Goal: Feedback & Contribution: Leave review/rating

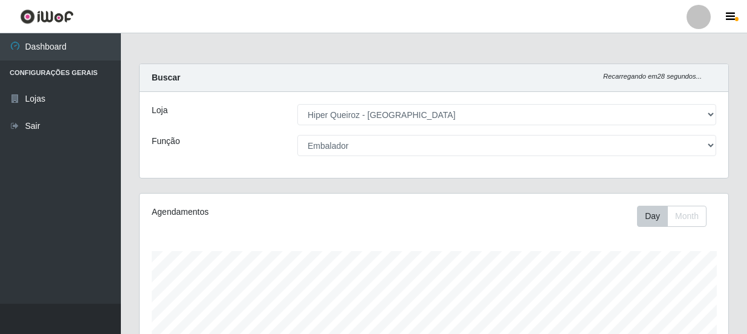
select select "513"
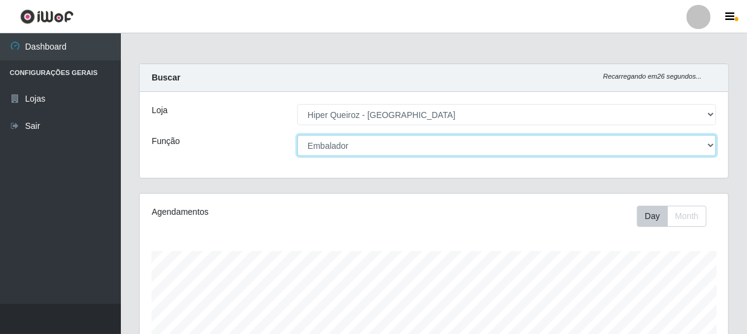
click at [711, 146] on select "[Selecione...] Embalador Embalador + Embalador ++ Operador de Caixa Operador de…" at bounding box center [506, 145] width 419 height 21
select select "22"
click at [297, 135] on select "[Selecione...] Embalador Embalador + Embalador ++ Operador de Caixa Operador de…" at bounding box center [506, 145] width 419 height 21
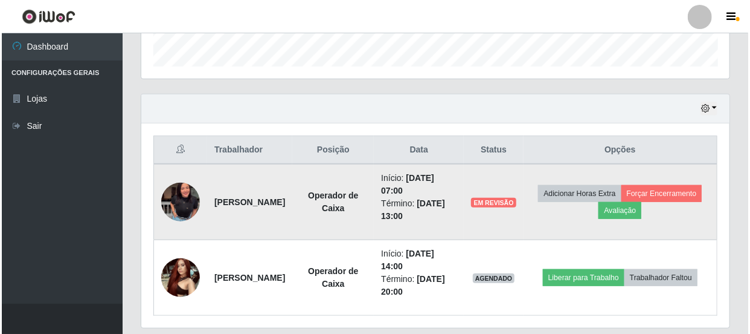
scroll to position [404, 0]
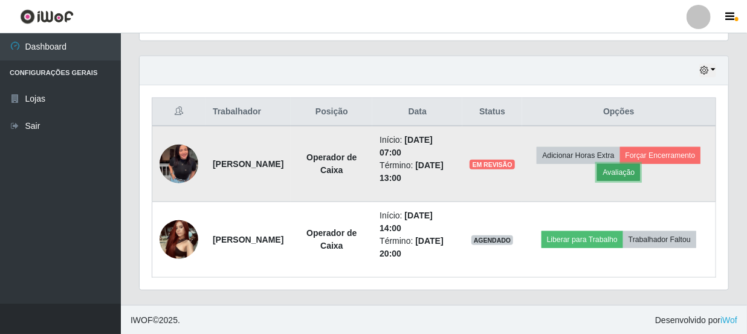
click at [640, 167] on button "Avaliação" at bounding box center [618, 172] width 43 height 17
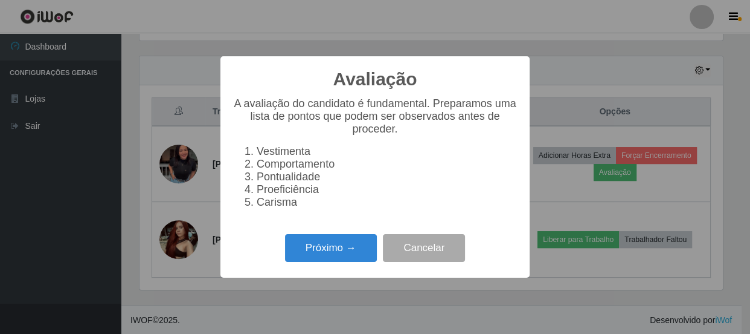
scroll to position [251, 583]
click at [344, 252] on button "Próximo →" at bounding box center [331, 248] width 92 height 28
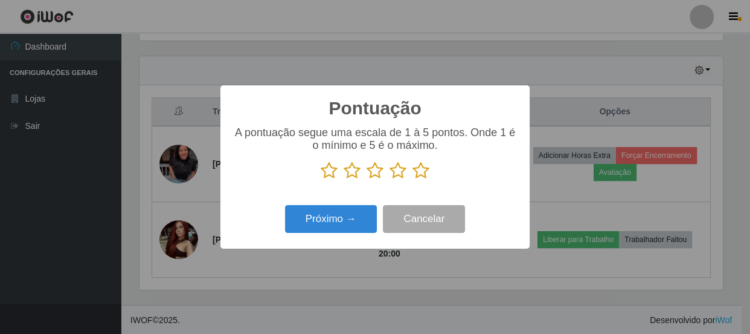
click at [421, 168] on icon at bounding box center [421, 170] width 17 height 18
click at [413, 179] on input "radio" at bounding box center [413, 179] width 0 height 0
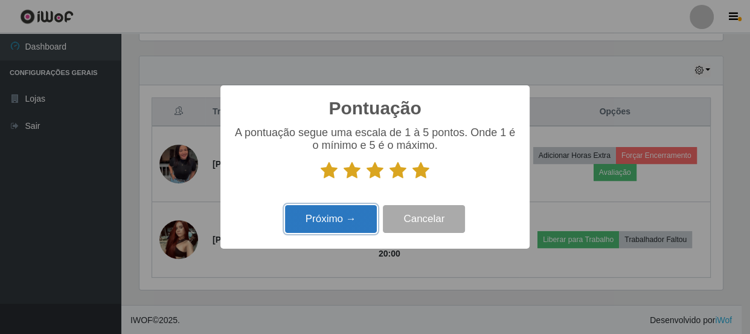
click at [355, 225] on button "Próximo →" at bounding box center [331, 219] width 92 height 28
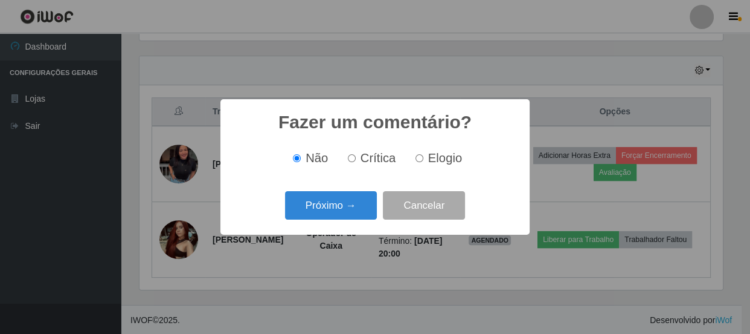
click at [421, 156] on input "Elogio" at bounding box center [420, 158] width 8 height 8
radio input "true"
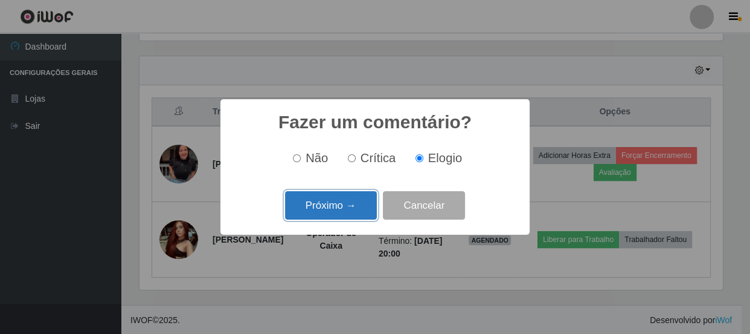
click at [344, 206] on button "Próximo →" at bounding box center [331, 205] width 92 height 28
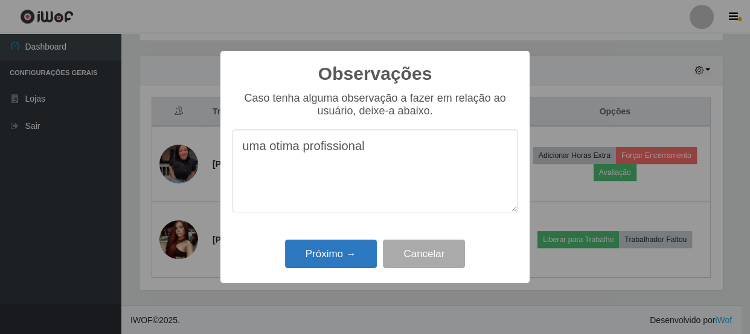
type textarea "uma otima profissional"
click at [316, 257] on button "Próximo →" at bounding box center [331, 253] width 92 height 28
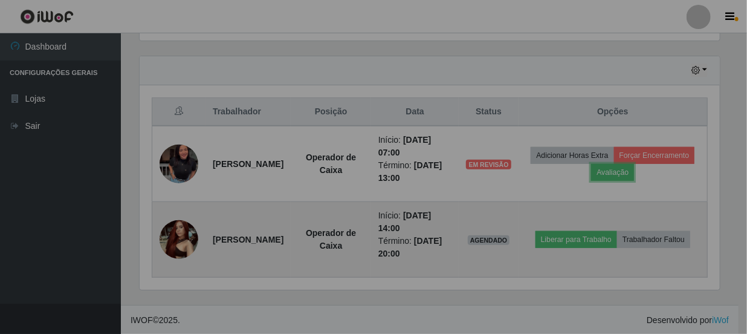
scroll to position [251, 589]
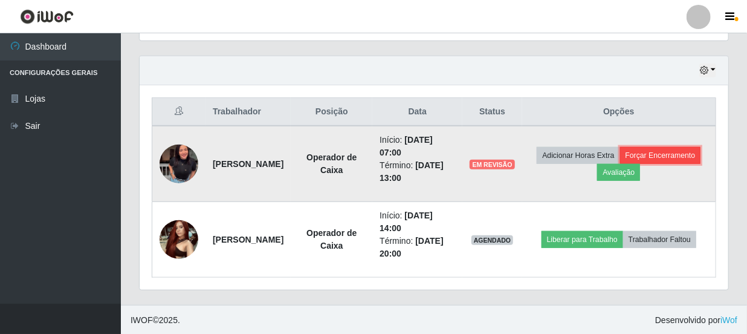
click at [620, 164] on button "Forçar Encerramento" at bounding box center [660, 155] width 81 height 17
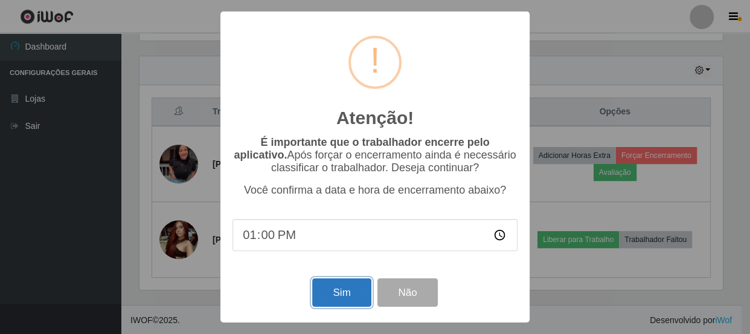
click at [341, 289] on button "Sim" at bounding box center [341, 292] width 59 height 28
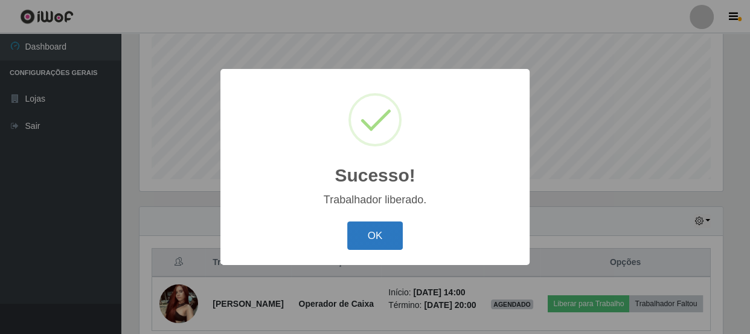
click at [381, 240] on button "OK" at bounding box center [375, 235] width 56 height 28
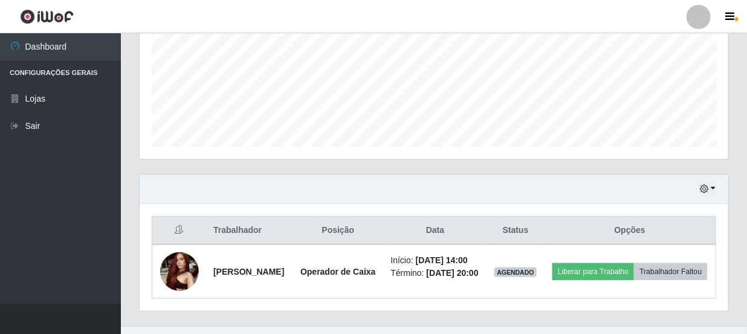
scroll to position [315, 0]
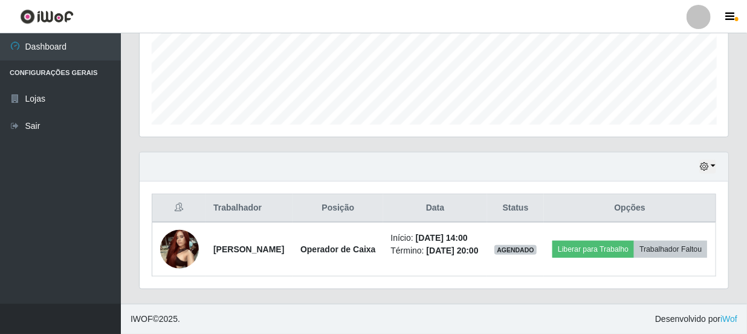
drag, startPoint x: 549, startPoint y: 248, endPoint x: 531, endPoint y: 317, distance: 71.4
click at [550, 318] on div "Perfil Alterar Senha Sair Dashboard Configurações Gerais Lojas Sair Carregando.…" at bounding box center [373, 12] width 747 height 641
click at [528, 314] on footer "IWOF © 2025 . Desenvolvido por iWof" at bounding box center [434, 318] width 626 height 30
drag, startPoint x: 528, startPoint y: 314, endPoint x: 517, endPoint y: 318, distance: 11.7
click at [521, 315] on footer "IWOF © 2025 . Desenvolvido por iWof" at bounding box center [434, 318] width 626 height 30
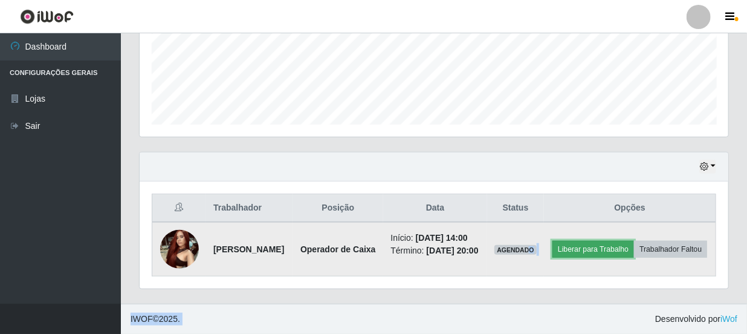
click at [634, 240] on button "Liberar para Trabalho" at bounding box center [593, 248] width 82 height 17
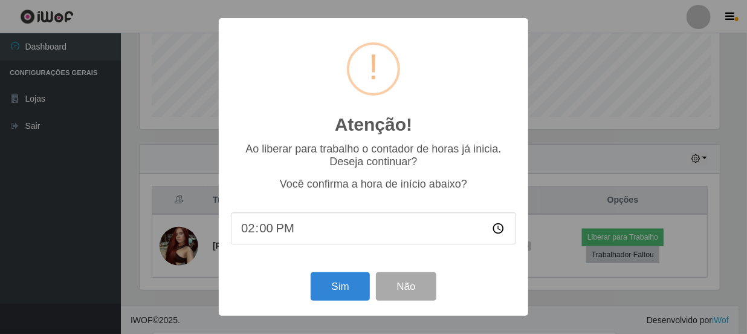
scroll to position [251, 583]
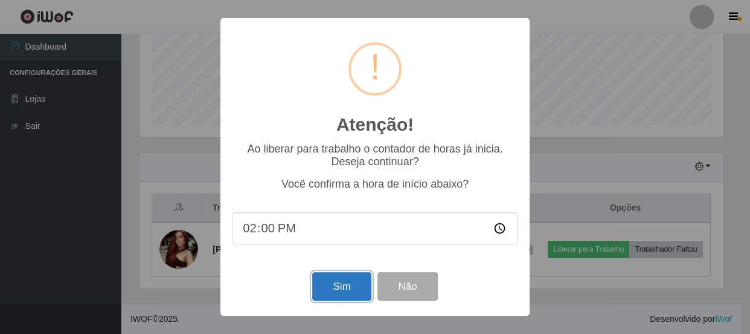
click at [334, 283] on button "Sim" at bounding box center [341, 286] width 59 height 28
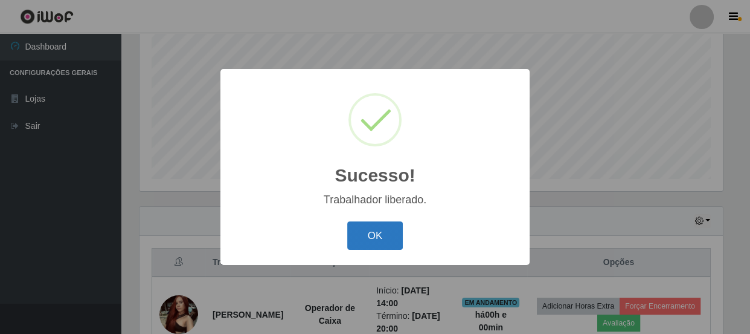
click at [388, 221] on div "OK Cancel" at bounding box center [375, 235] width 285 height 34
click at [390, 223] on button "OK" at bounding box center [375, 235] width 56 height 28
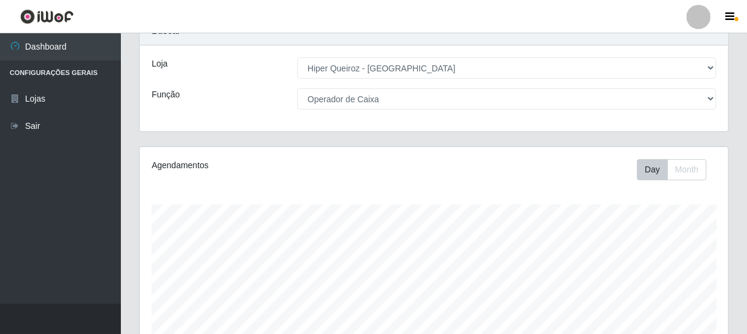
scroll to position [0, 0]
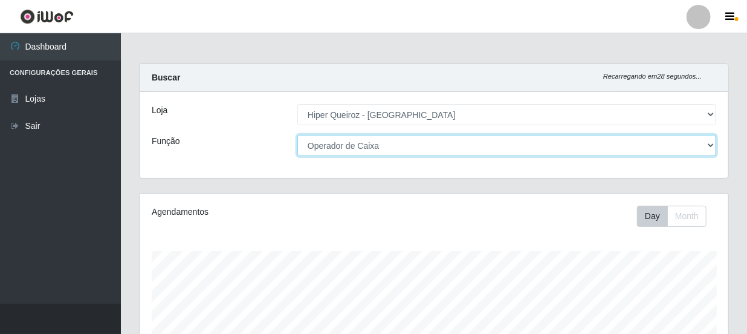
click at [709, 147] on select "[Selecione...] Embalador Embalador + Embalador ++ Operador de Caixa Operador de…" at bounding box center [506, 145] width 419 height 21
select select "1"
click at [297, 135] on select "[Selecione...] Embalador Embalador + Embalador ++ Operador de Caixa Operador de…" at bounding box center [506, 145] width 419 height 21
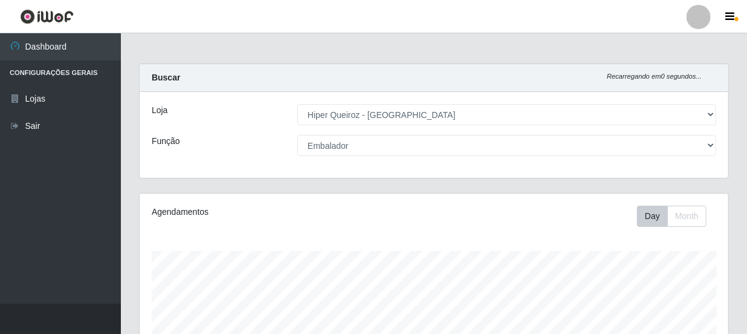
click at [140, 254] on div "Agendamentos Day Month 18/09 Agendamentos 48" at bounding box center [434, 318] width 589 height 251
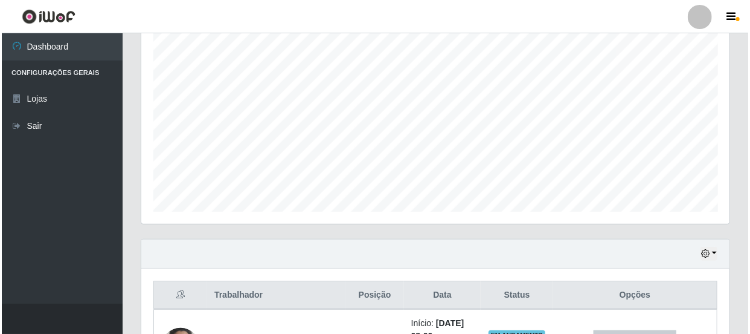
scroll to position [384, 0]
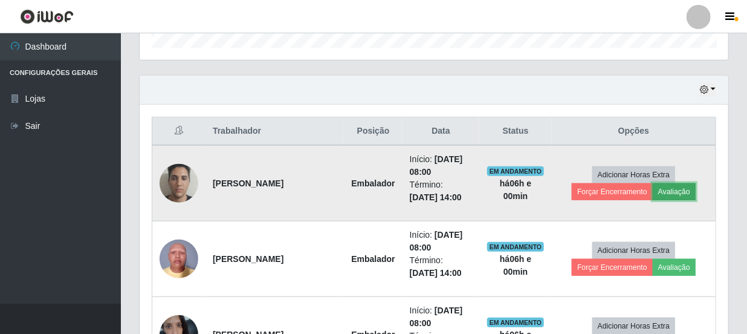
click at [668, 190] on button "Avaliação" at bounding box center [674, 191] width 43 height 17
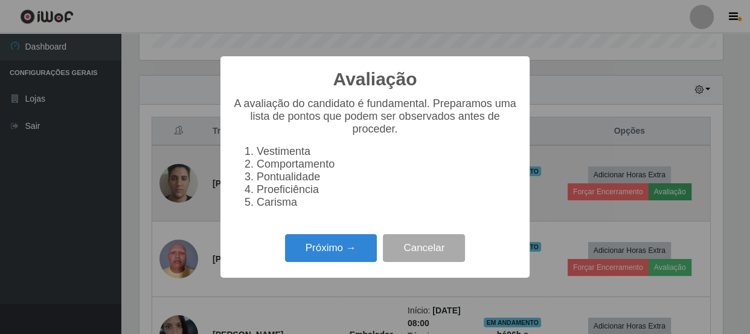
scroll to position [251, 583]
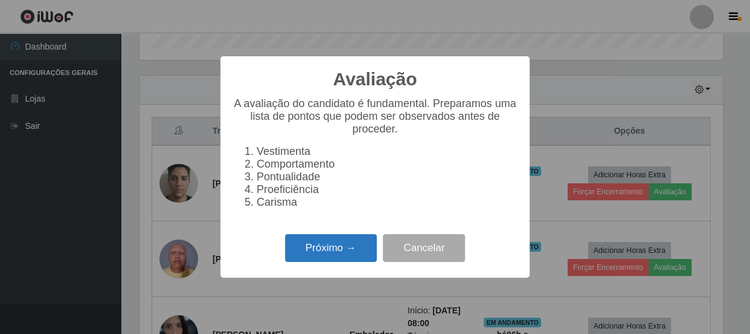
click at [346, 253] on button "Próximo →" at bounding box center [331, 248] width 92 height 28
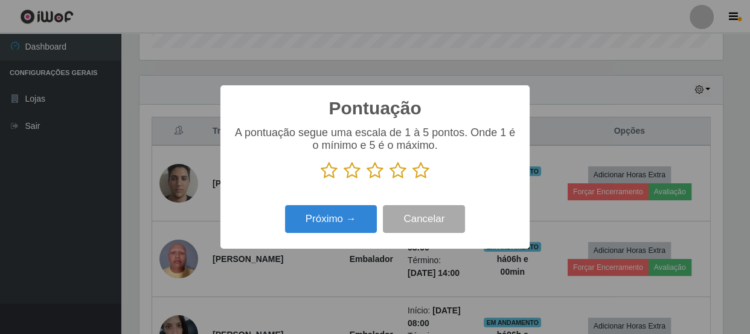
click at [419, 175] on icon at bounding box center [421, 170] width 17 height 18
click at [413, 179] on input "radio" at bounding box center [413, 179] width 0 height 0
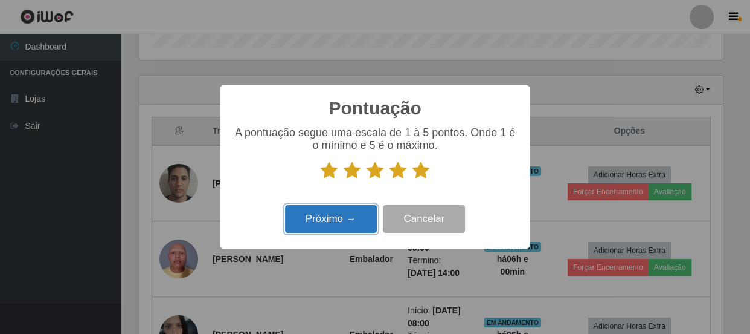
click at [331, 220] on button "Próximo →" at bounding box center [331, 219] width 92 height 28
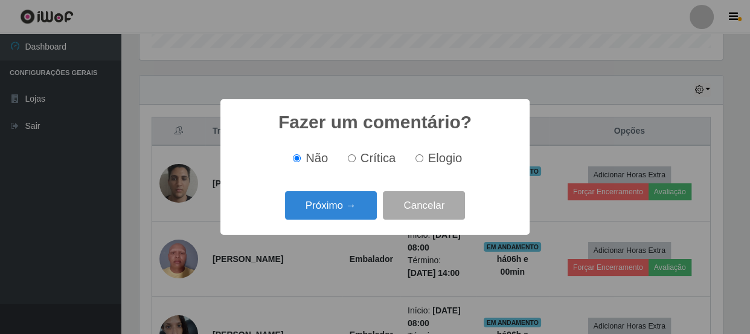
click at [416, 158] on input "Elogio" at bounding box center [420, 158] width 8 height 8
radio input "true"
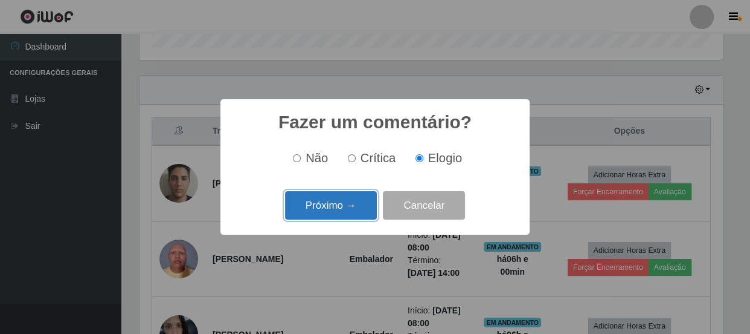
click at [331, 207] on button "Próximo →" at bounding box center [331, 205] width 92 height 28
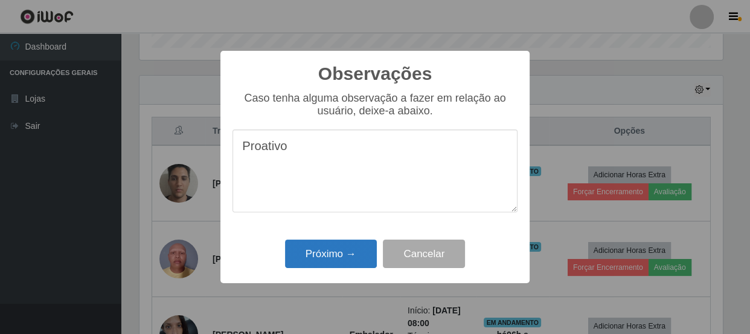
type textarea "Proativo"
click at [326, 258] on button "Próximo →" at bounding box center [331, 253] width 92 height 28
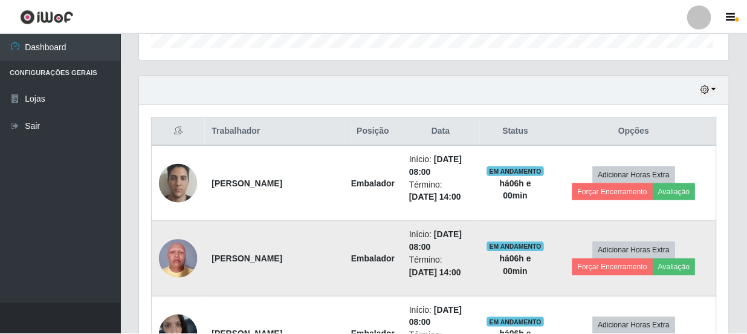
scroll to position [251, 589]
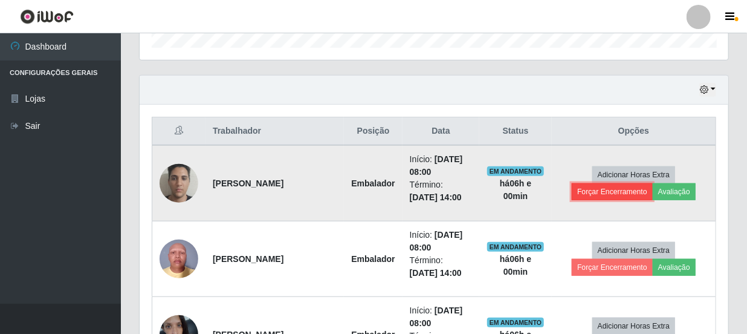
click at [615, 190] on button "Forçar Encerramento" at bounding box center [612, 191] width 81 height 17
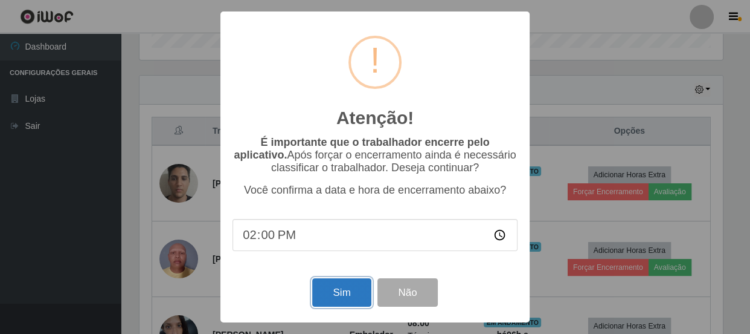
click at [350, 294] on button "Sim" at bounding box center [341, 292] width 59 height 28
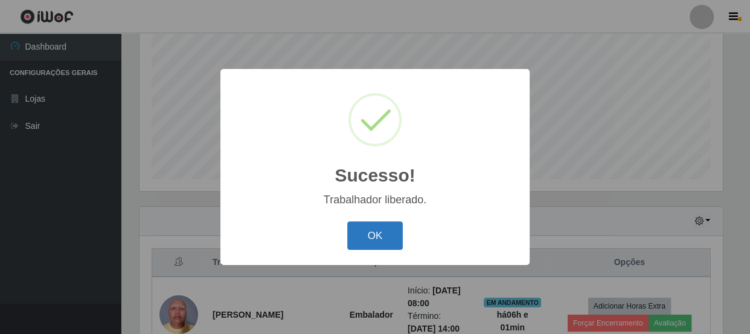
click at [364, 249] on button "OK" at bounding box center [375, 235] width 56 height 28
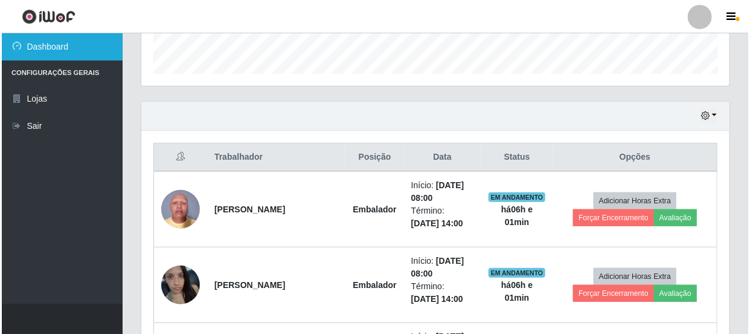
scroll to position [363, 0]
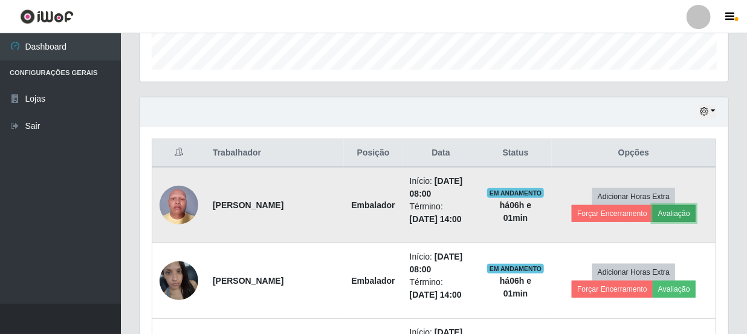
click at [672, 208] on button "Avaliação" at bounding box center [674, 213] width 43 height 17
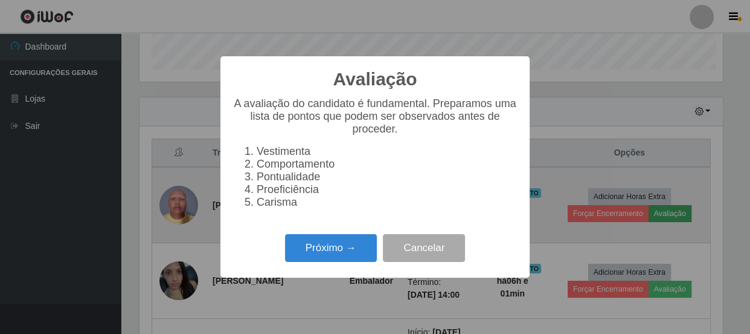
scroll to position [251, 583]
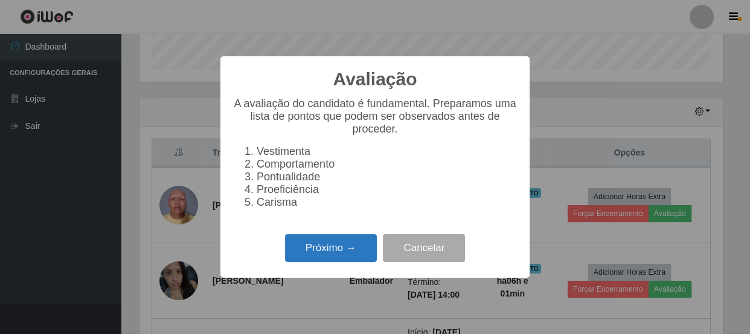
click at [355, 248] on button "Próximo →" at bounding box center [331, 248] width 92 height 28
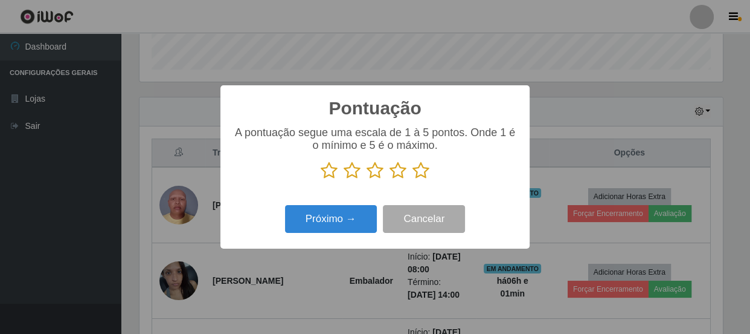
scroll to position [603985, 603651]
click at [399, 173] on icon at bounding box center [398, 170] width 17 height 18
click at [390, 179] on input "radio" at bounding box center [390, 179] width 0 height 0
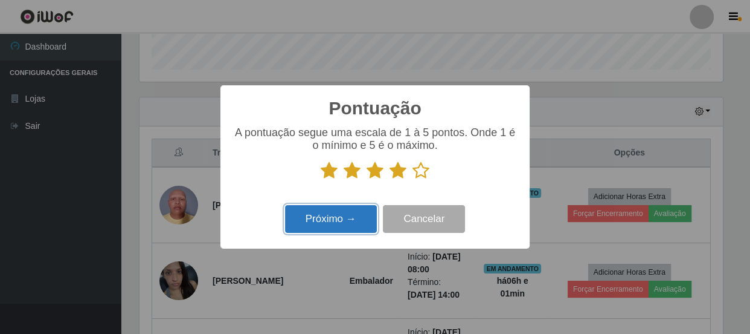
click at [352, 223] on button "Próximo →" at bounding box center [331, 219] width 92 height 28
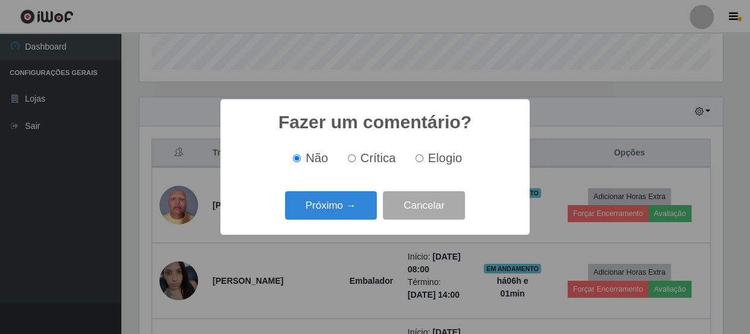
click at [416, 156] on input "Elogio" at bounding box center [420, 158] width 8 height 8
radio input "true"
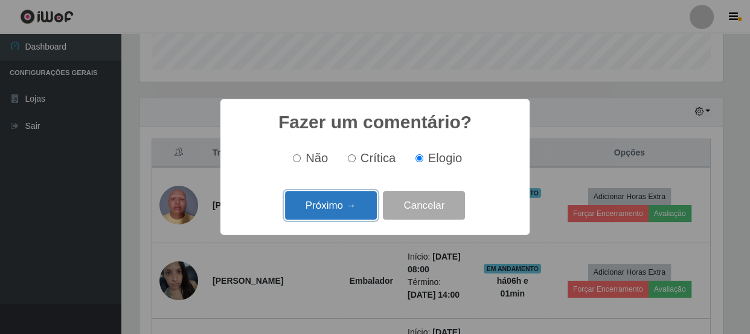
click at [316, 205] on button "Próximo →" at bounding box center [331, 205] width 92 height 28
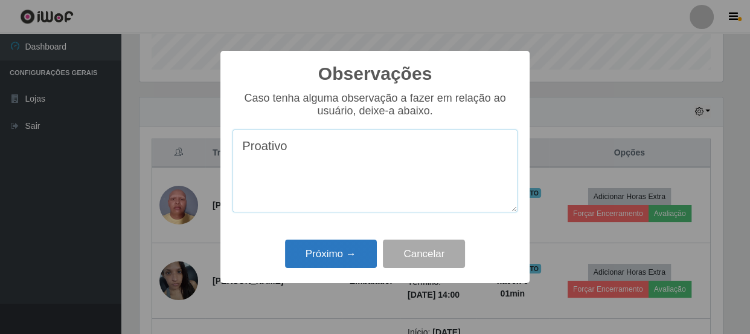
type textarea "Proativo"
click at [320, 256] on button "Próximo →" at bounding box center [331, 253] width 92 height 28
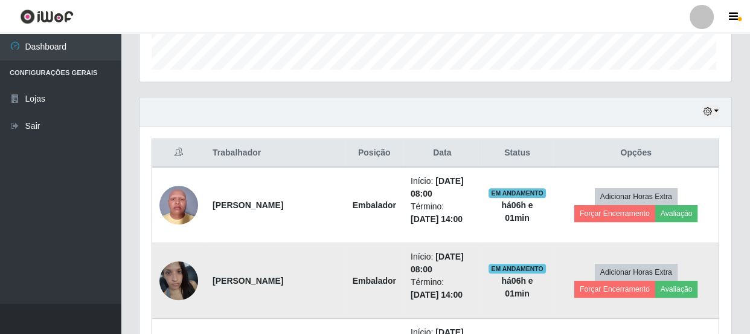
scroll to position [251, 589]
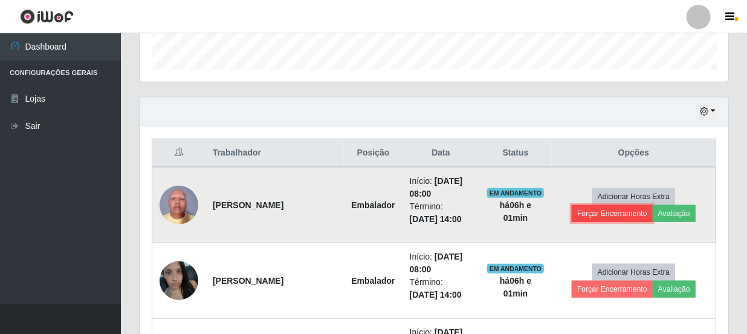
click at [623, 208] on button "Forçar Encerramento" at bounding box center [612, 213] width 81 height 17
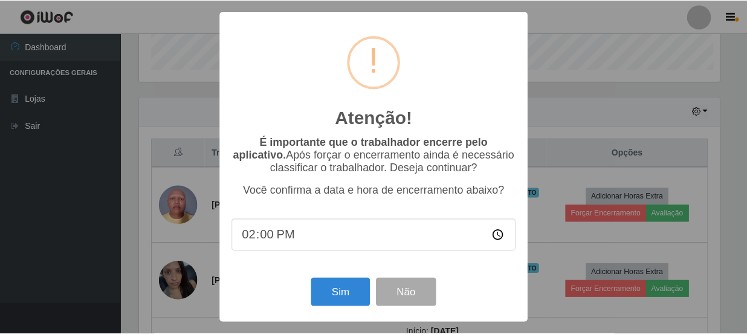
scroll to position [251, 583]
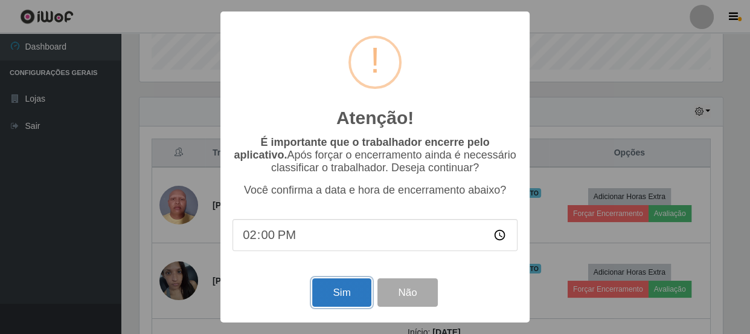
click at [344, 297] on button "Sim" at bounding box center [341, 292] width 59 height 28
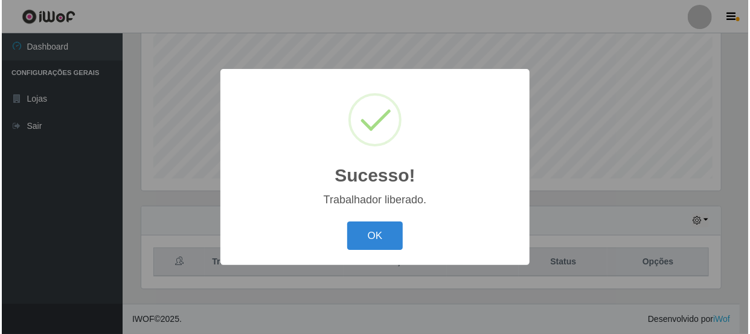
scroll to position [0, 0]
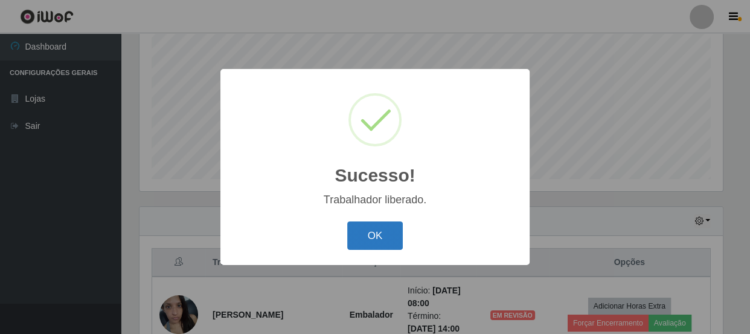
click at [380, 245] on button "OK" at bounding box center [375, 235] width 56 height 28
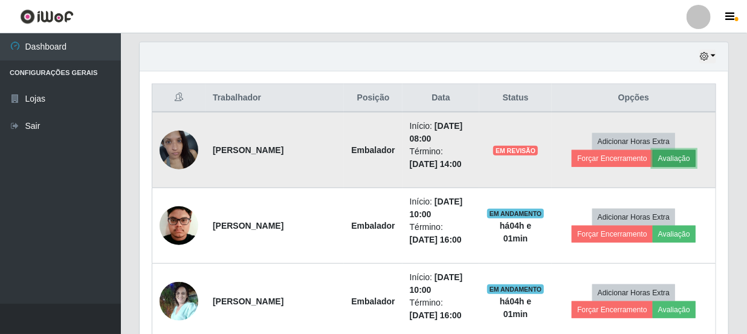
click at [671, 153] on button "Avaliação" at bounding box center [674, 158] width 43 height 17
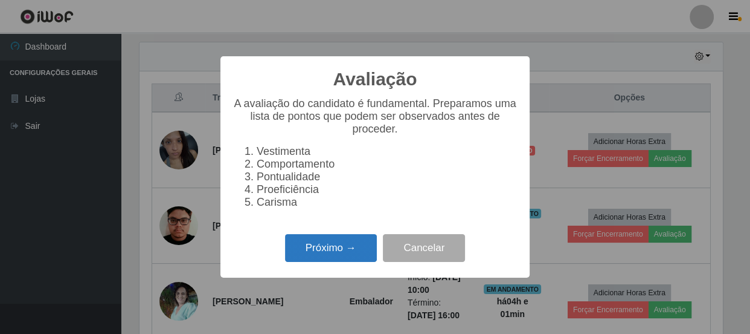
click at [306, 250] on button "Próximo →" at bounding box center [331, 248] width 92 height 28
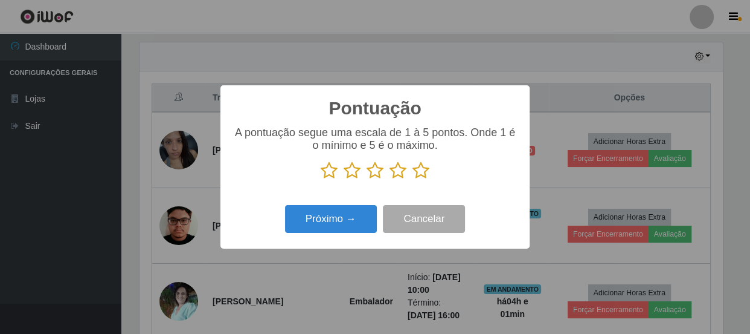
click at [378, 170] on icon at bounding box center [375, 170] width 17 height 18
click at [367, 179] on input "radio" at bounding box center [367, 179] width 0 height 0
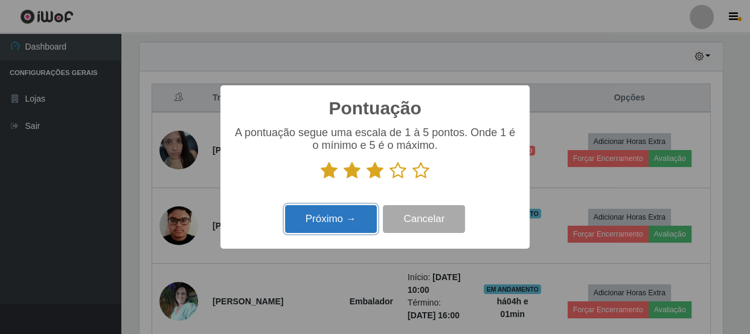
click at [359, 228] on button "Próximo →" at bounding box center [331, 219] width 92 height 28
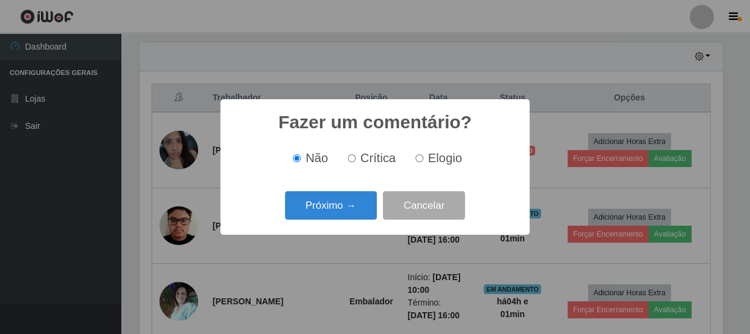
click at [421, 157] on input "Elogio" at bounding box center [420, 158] width 8 height 8
radio input "true"
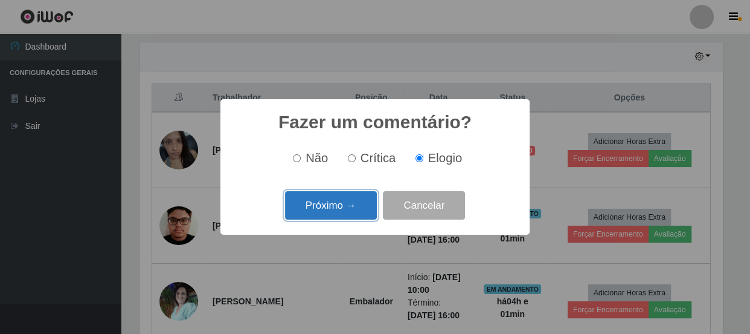
click at [351, 204] on button "Próximo →" at bounding box center [331, 205] width 92 height 28
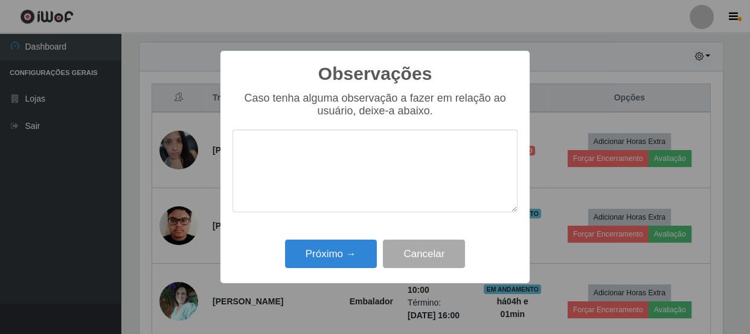
type textarea "p"
type textarea "um"
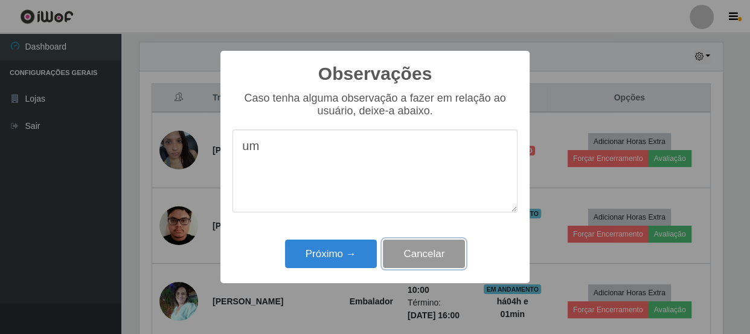
click at [418, 259] on button "Cancelar" at bounding box center [424, 253] width 82 height 28
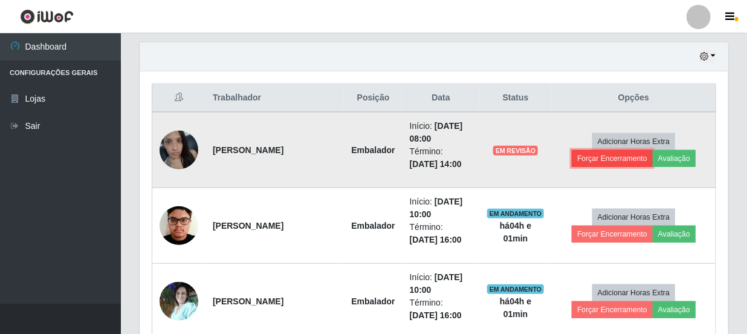
click at [601, 156] on button "Forçar Encerramento" at bounding box center [612, 158] width 81 height 17
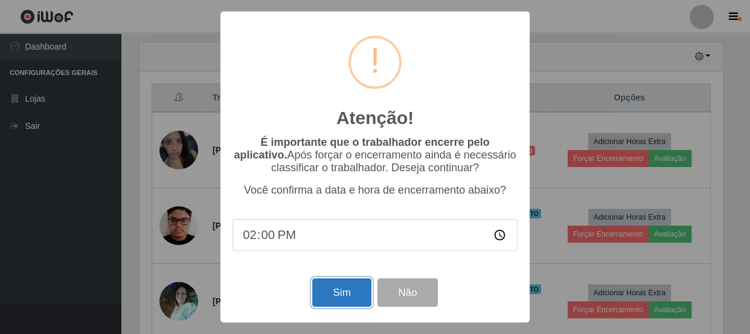
click at [340, 294] on button "Sim" at bounding box center [341, 292] width 59 height 28
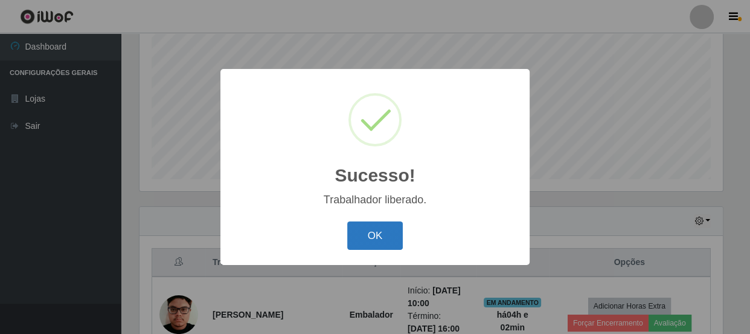
click at [382, 234] on button "OK" at bounding box center [375, 235] width 56 height 28
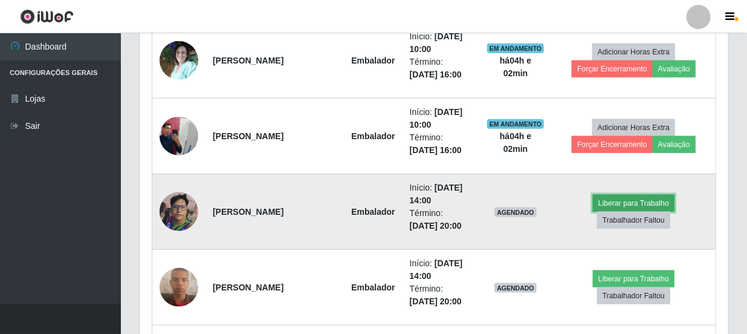
click at [648, 202] on button "Liberar para Trabalho" at bounding box center [634, 203] width 82 height 17
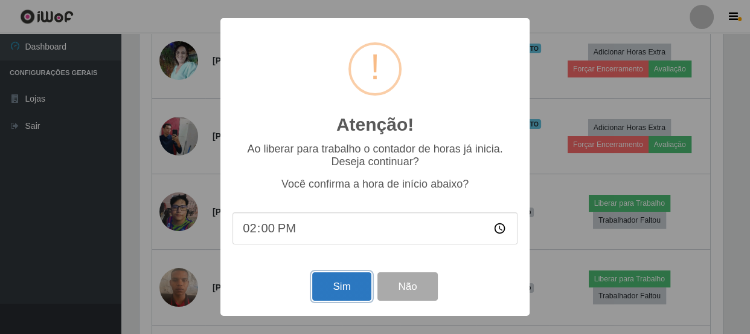
click at [349, 283] on button "Sim" at bounding box center [341, 286] width 59 height 28
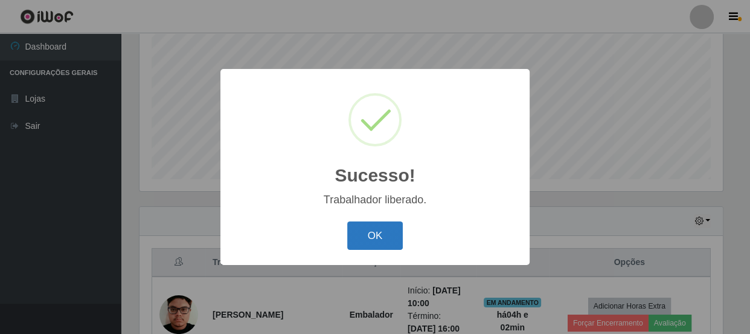
click at [373, 231] on button "OK" at bounding box center [375, 235] width 56 height 28
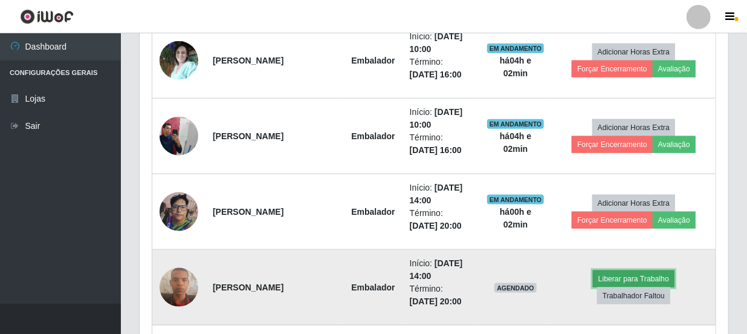
click at [615, 275] on button "Liberar para Trabalho" at bounding box center [634, 278] width 82 height 17
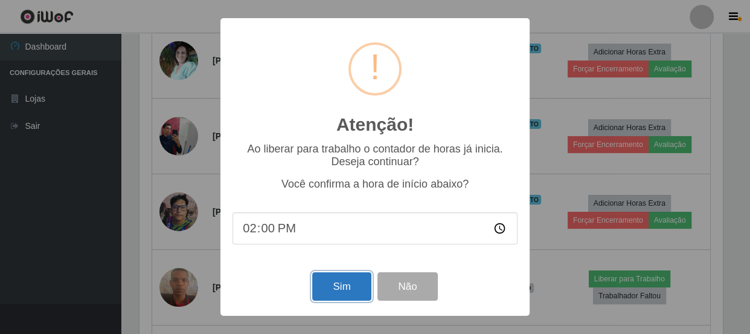
click at [344, 276] on button "Sim" at bounding box center [341, 286] width 59 height 28
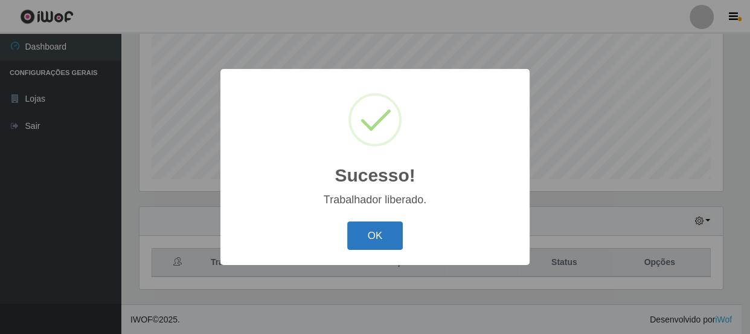
click at [384, 239] on button "OK" at bounding box center [375, 235] width 56 height 28
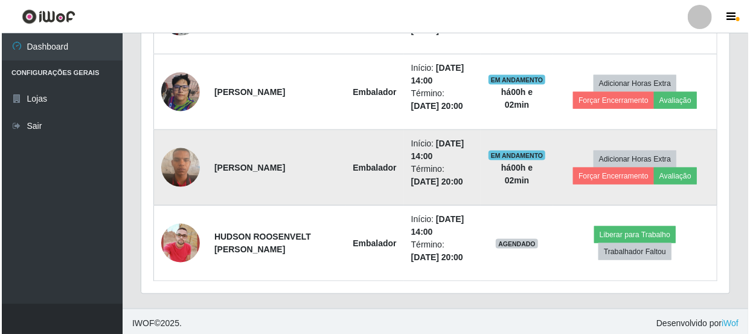
scroll to position [706, 0]
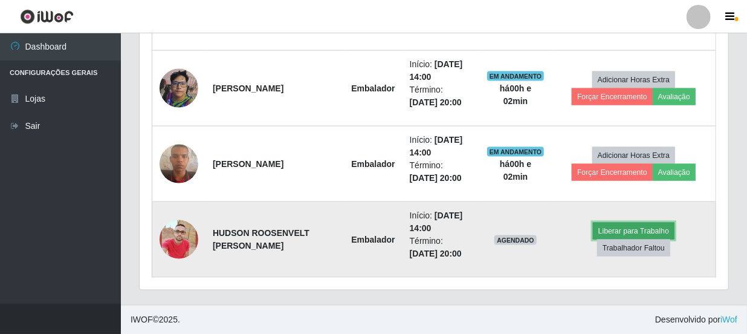
click at [634, 225] on button "Liberar para Trabalho" at bounding box center [634, 230] width 82 height 17
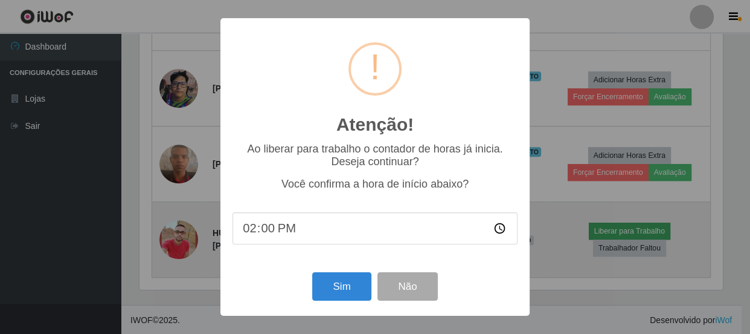
scroll to position [603985, 603651]
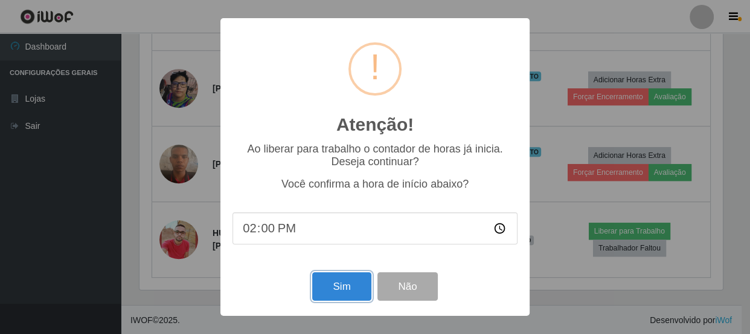
click at [351, 286] on button "Sim" at bounding box center [341, 286] width 59 height 28
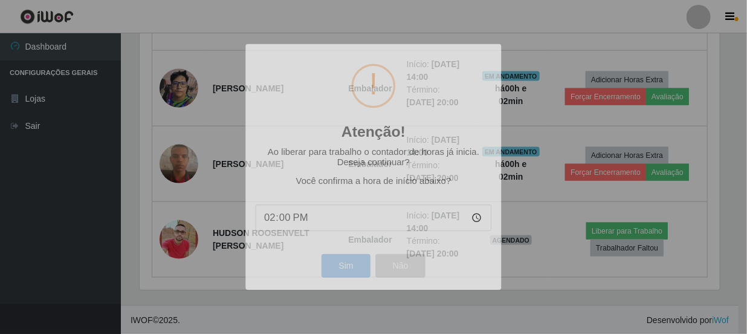
scroll to position [603985, 603646]
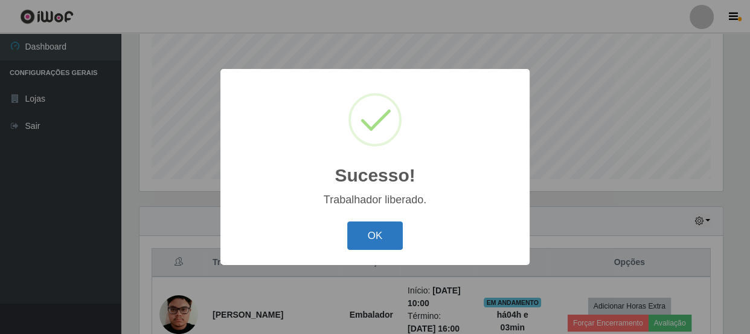
click at [374, 230] on button "OK" at bounding box center [375, 235] width 56 height 28
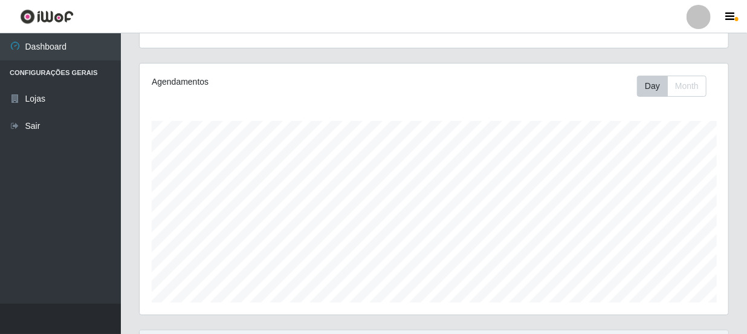
scroll to position [0, 0]
